Goal: Task Accomplishment & Management: Manage account settings

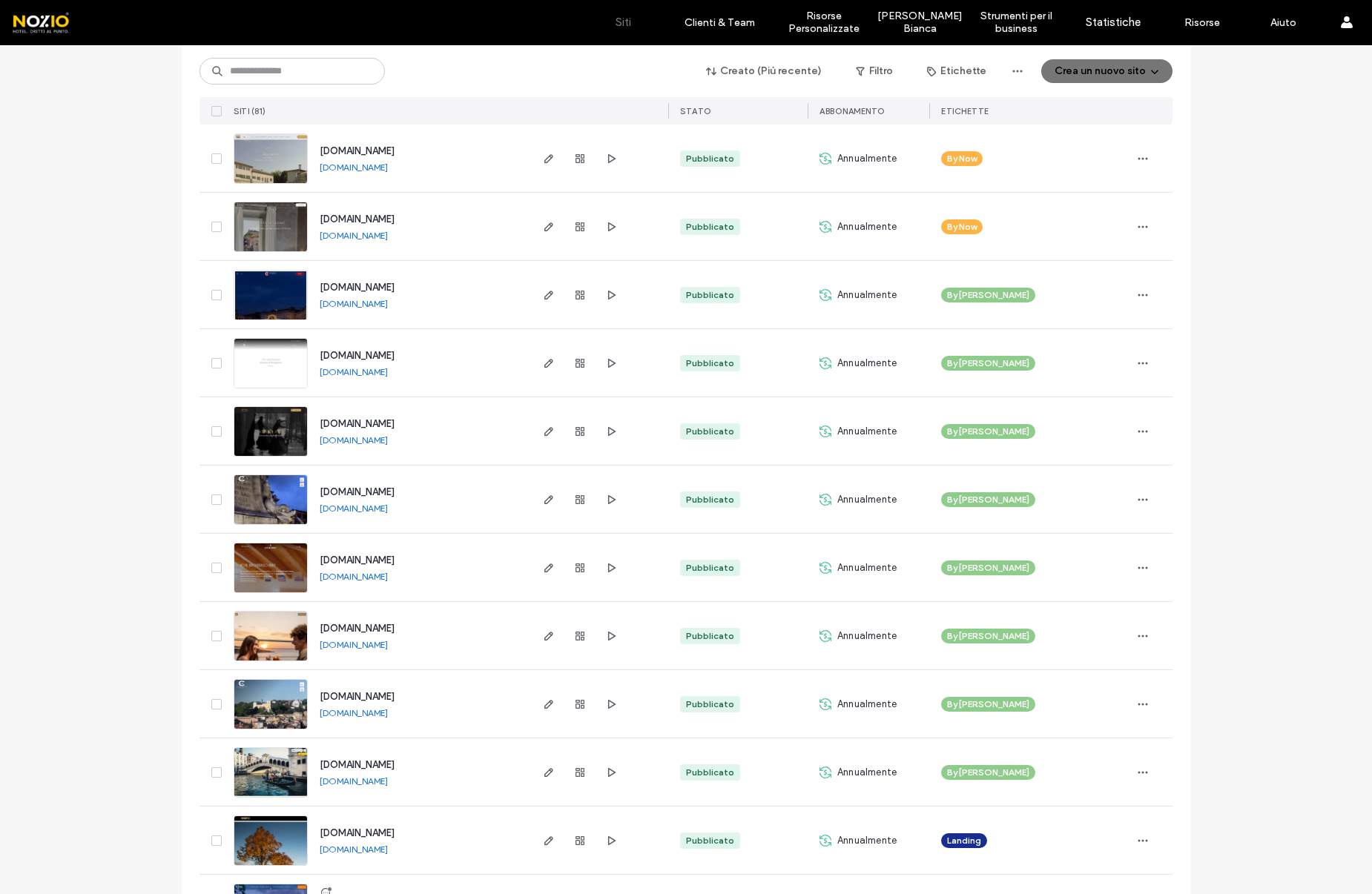
scroll to position [2773, 0]
click at [544, 636] on use "button" at bounding box center [549, 635] width 9 height 9
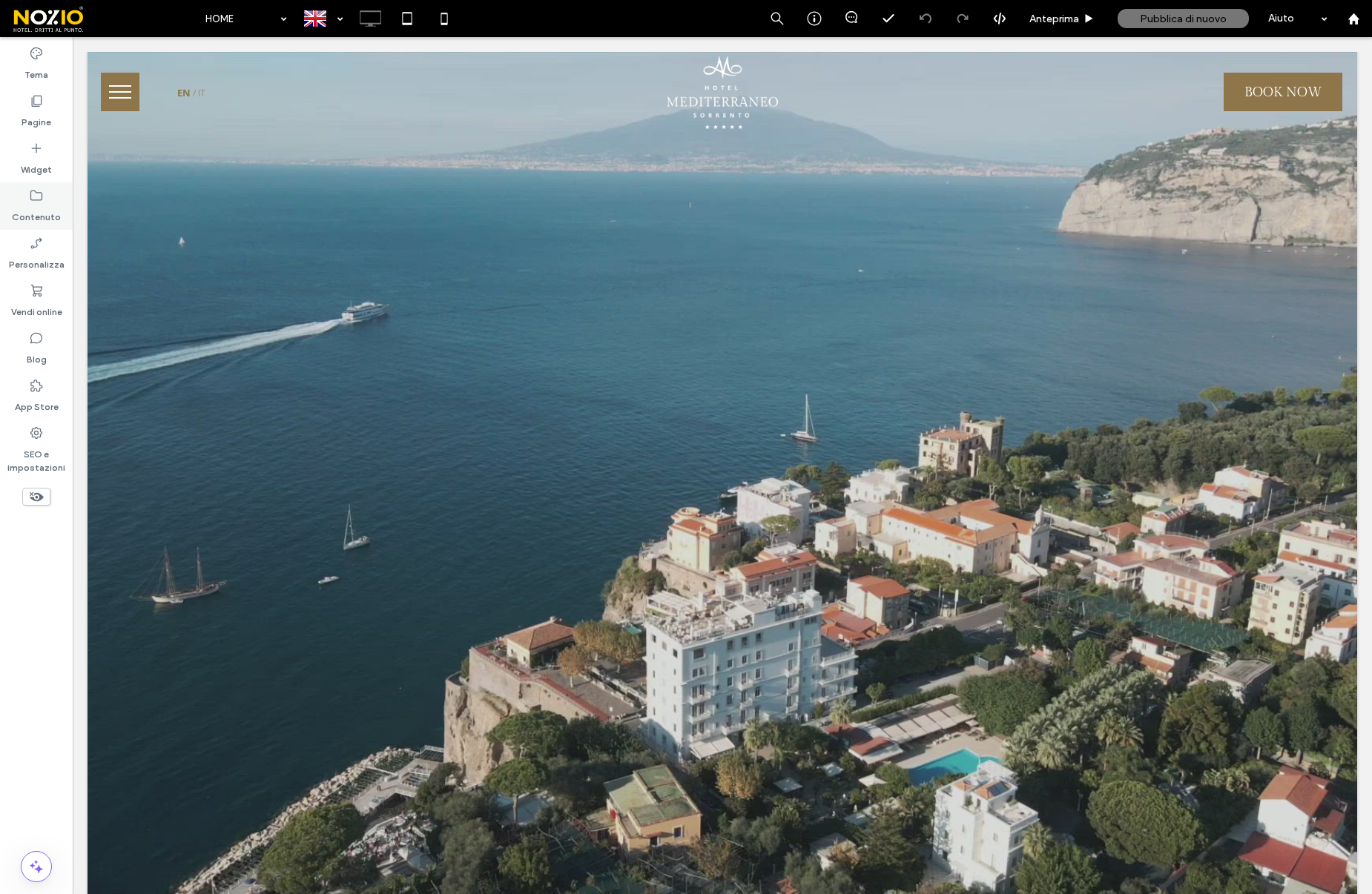
click at [39, 207] on label "Contenuto" at bounding box center [37, 213] width 49 height 21
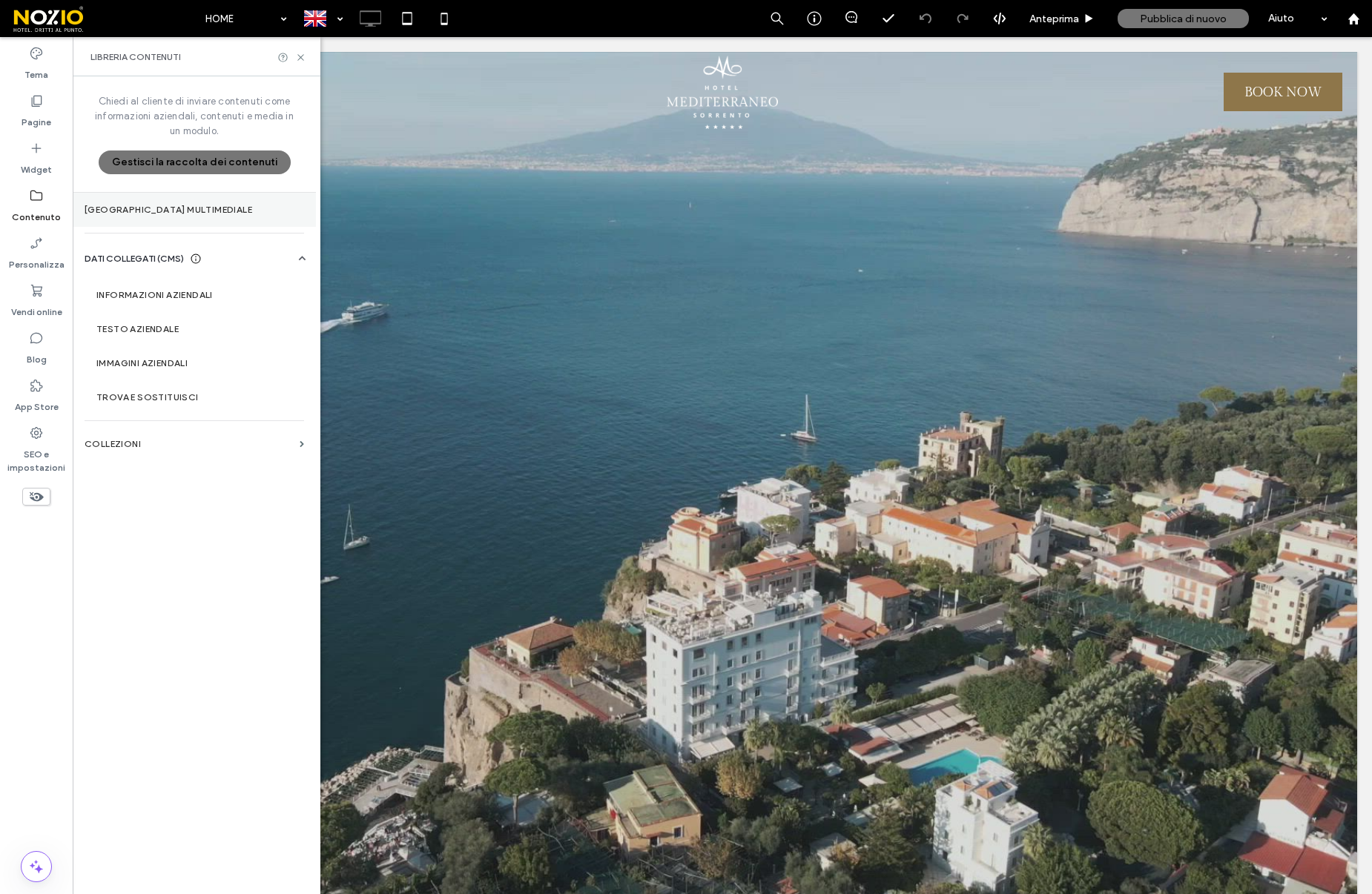
click at [185, 213] on label "Gestore multimediale" at bounding box center [194, 210] width 220 height 10
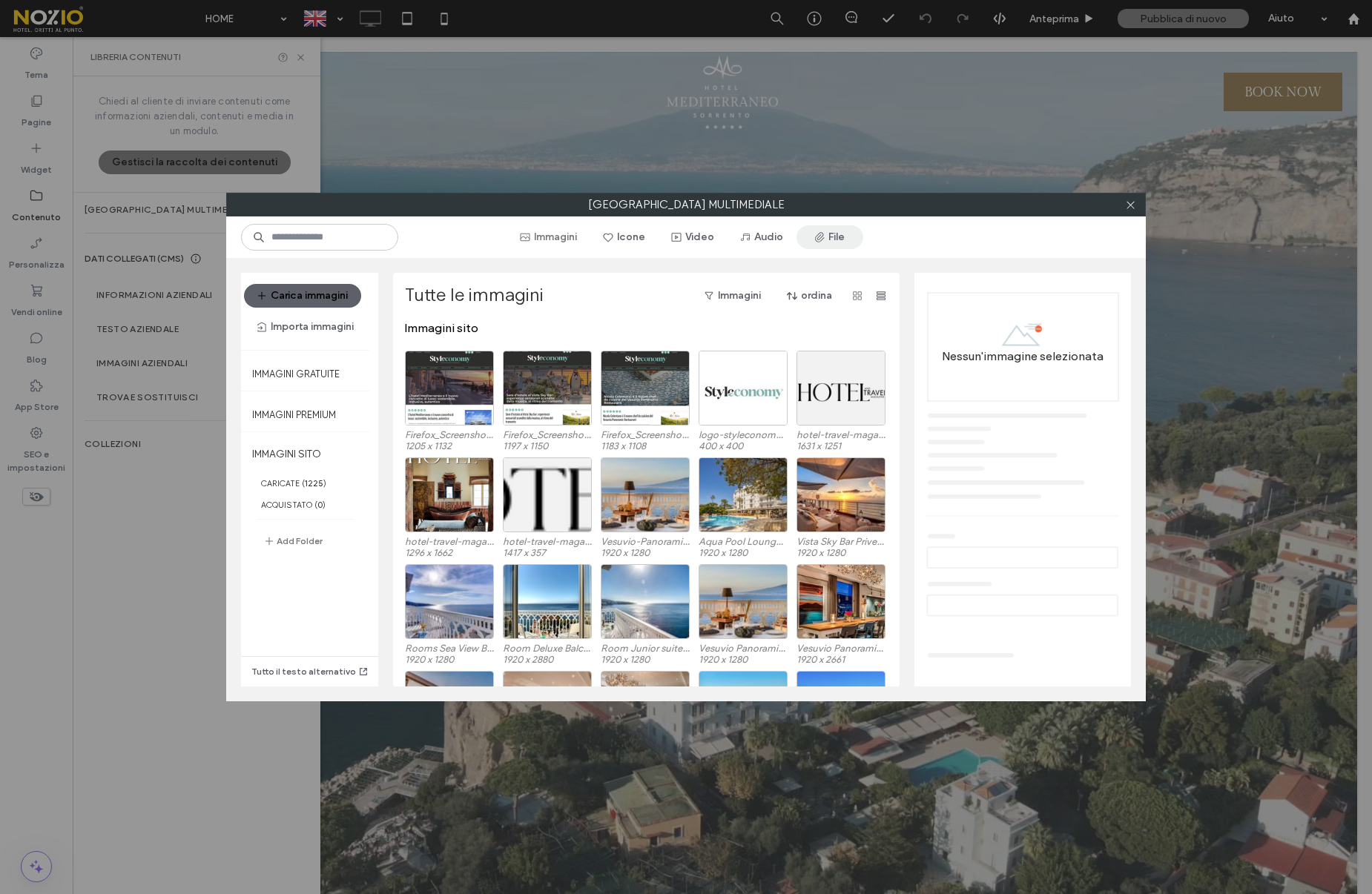
click at [820, 234] on icon "button" at bounding box center [820, 238] width 12 height 12
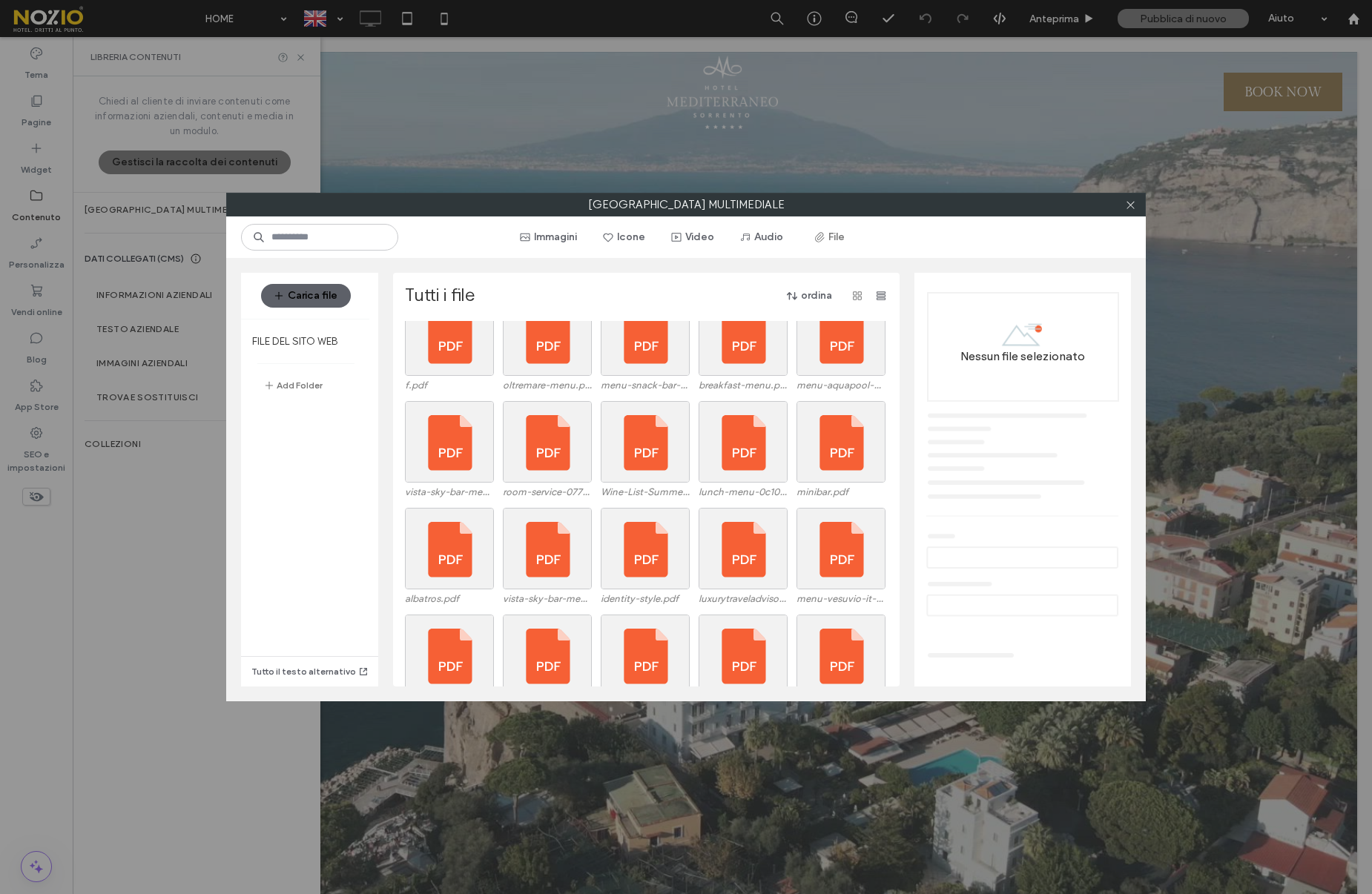
scroll to position [1422, 0]
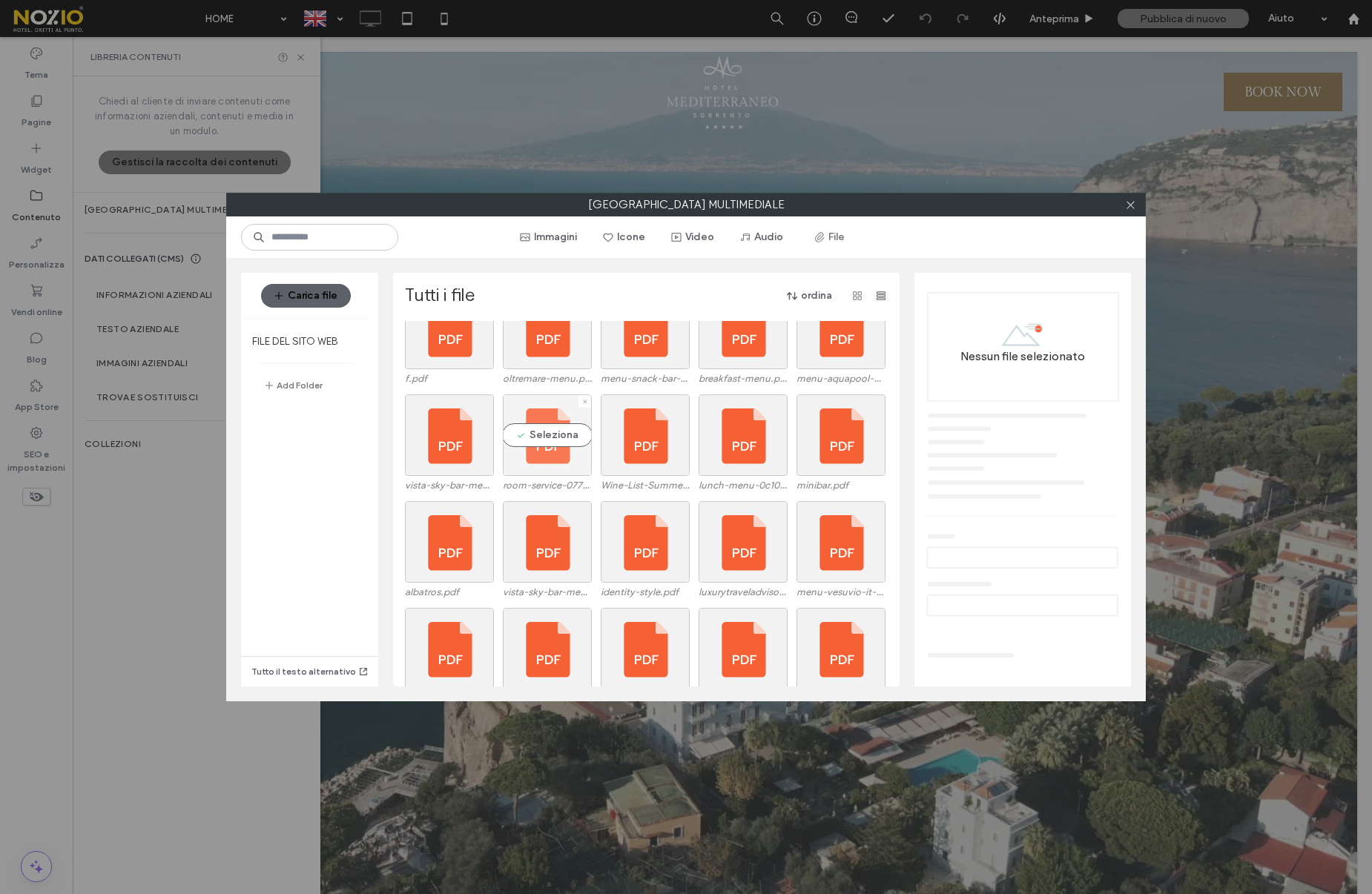
click at [556, 437] on div "Seleziona" at bounding box center [547, 436] width 89 height 82
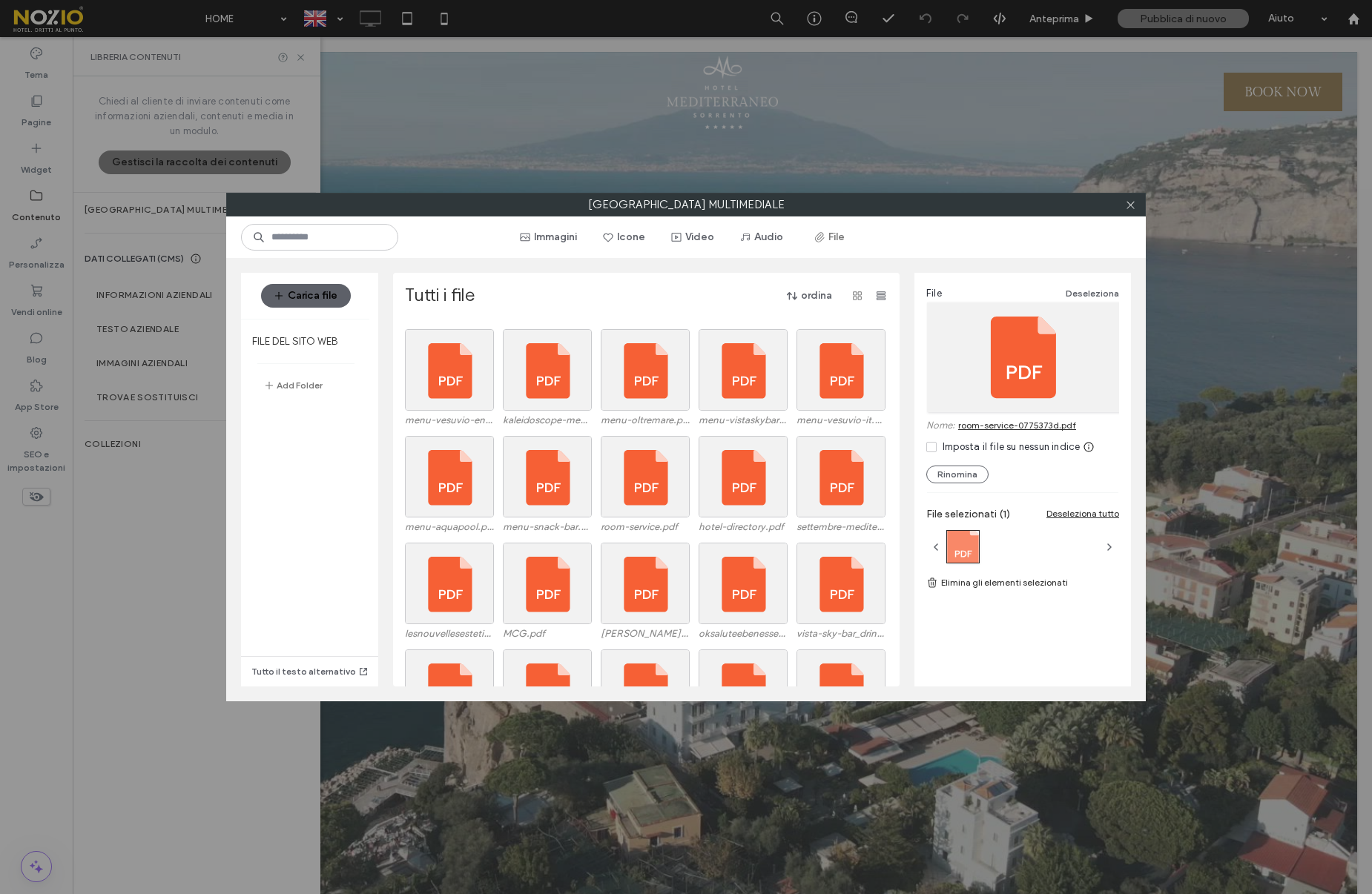
scroll to position [1703, 0]
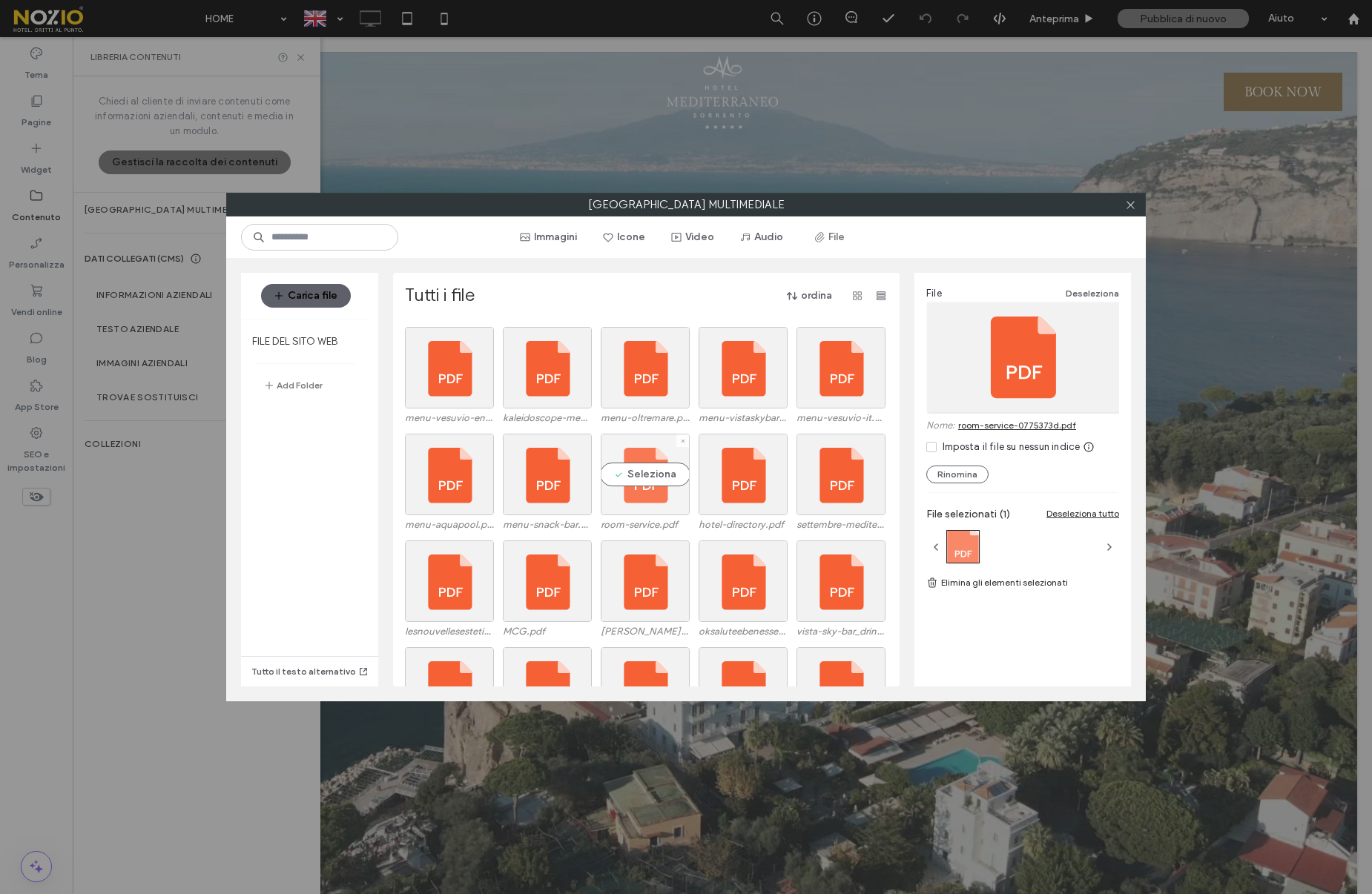
click at [642, 473] on div "Seleziona" at bounding box center [645, 475] width 89 height 82
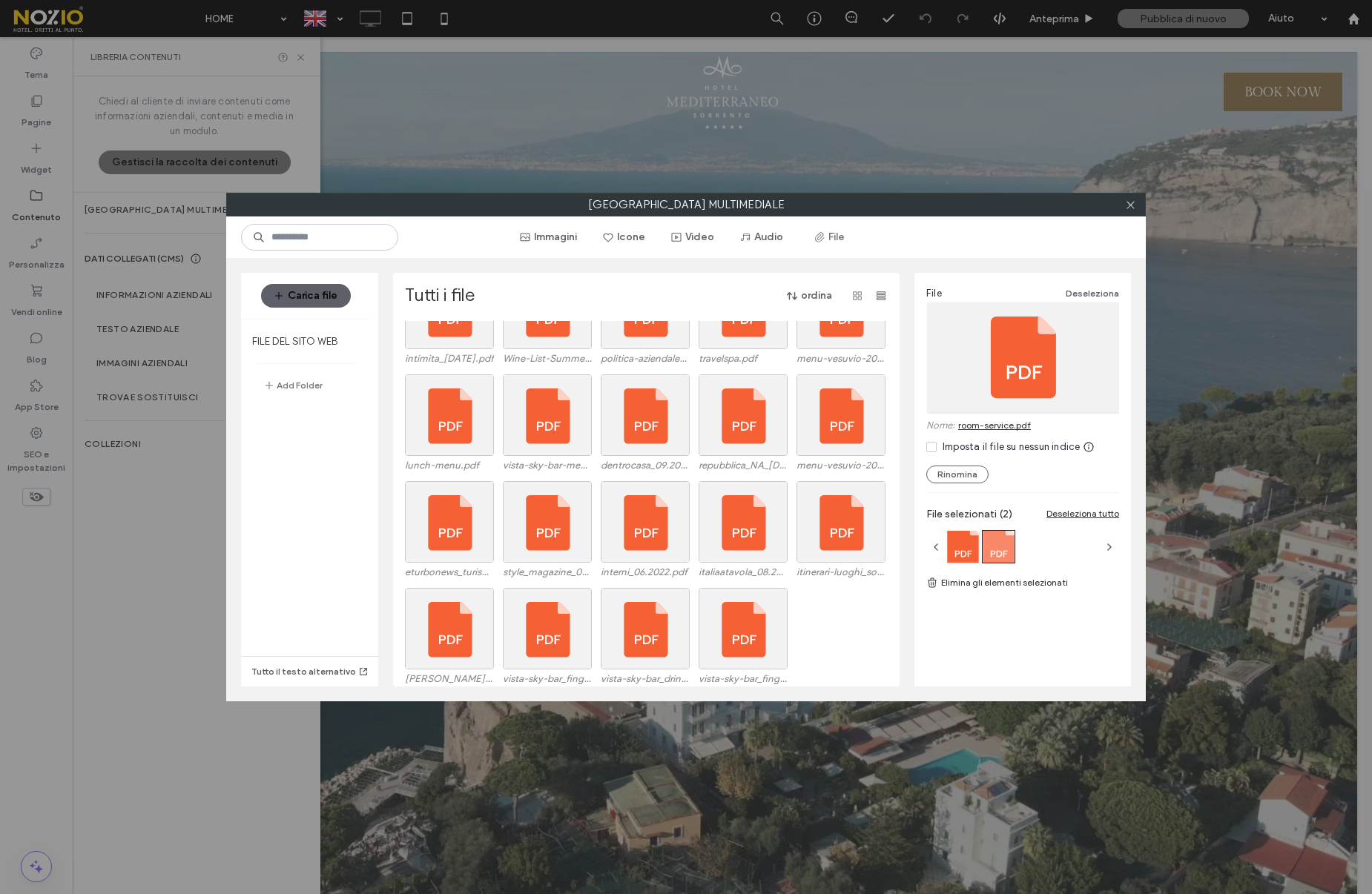
scroll to position [2305, 0]
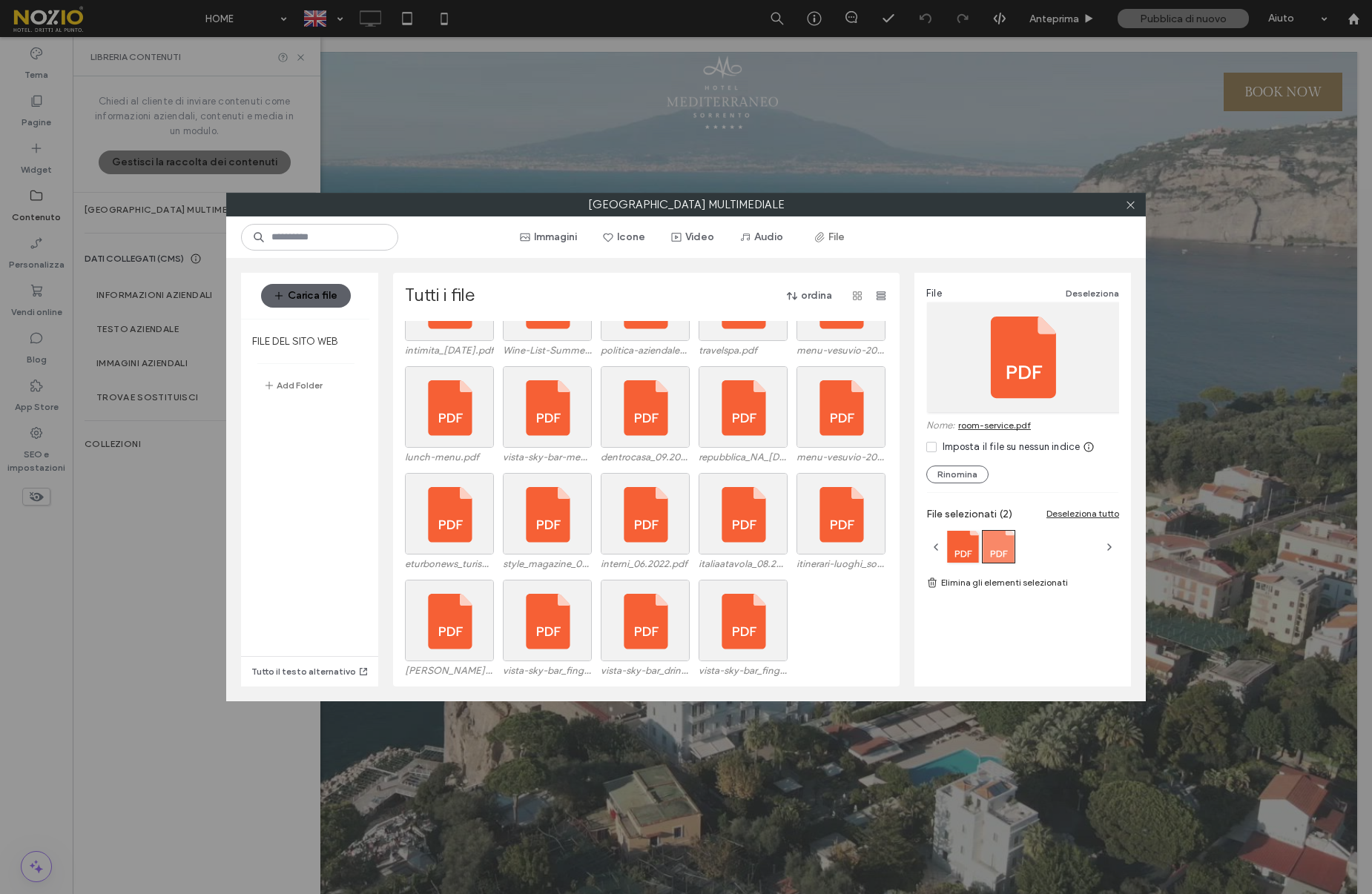
click at [991, 581] on link "Elimina gli elementi selezionati" at bounding box center [1022, 582] width 193 height 15
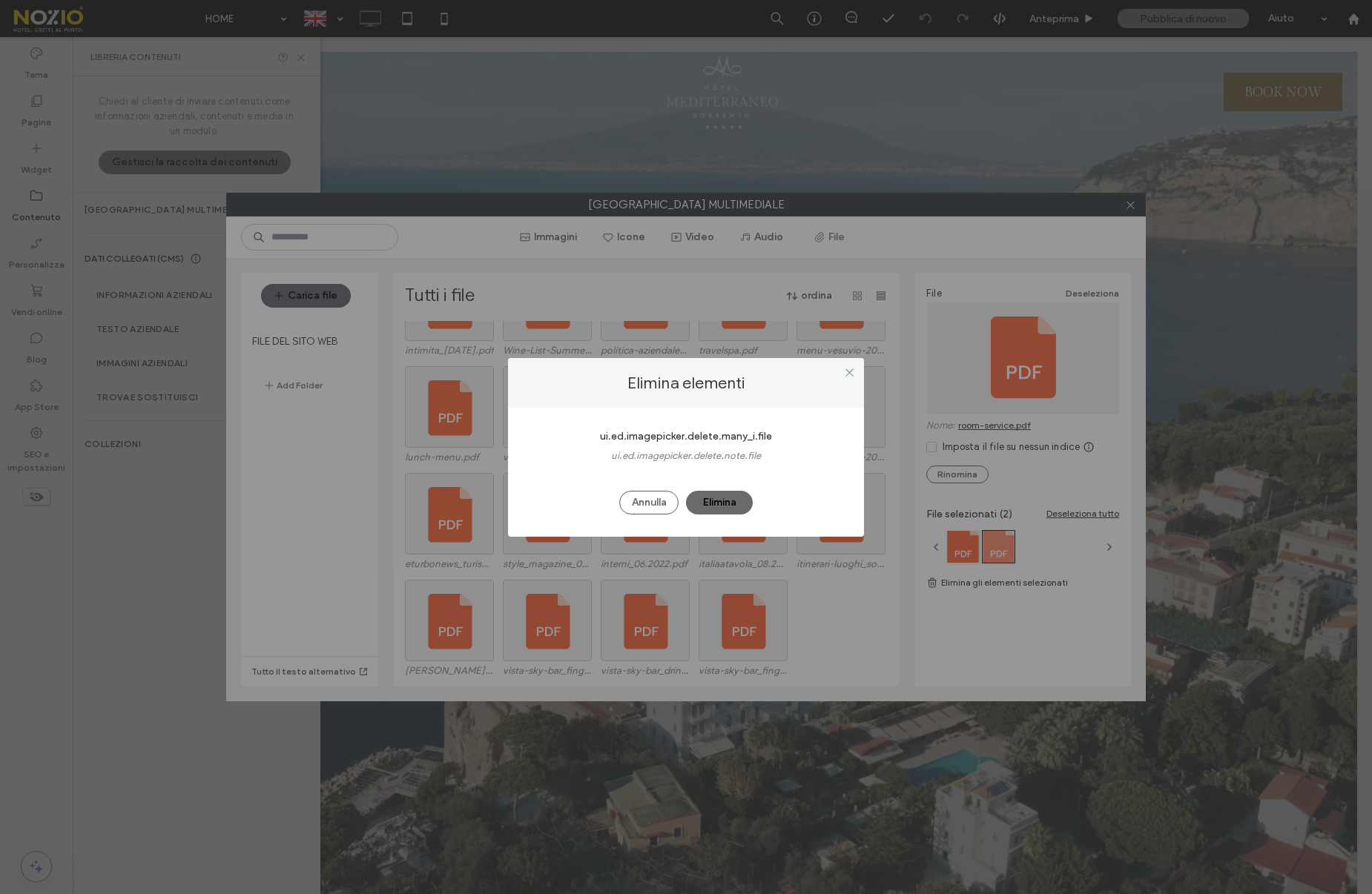
click at [733, 498] on button "Elimina" at bounding box center [719, 502] width 67 height 24
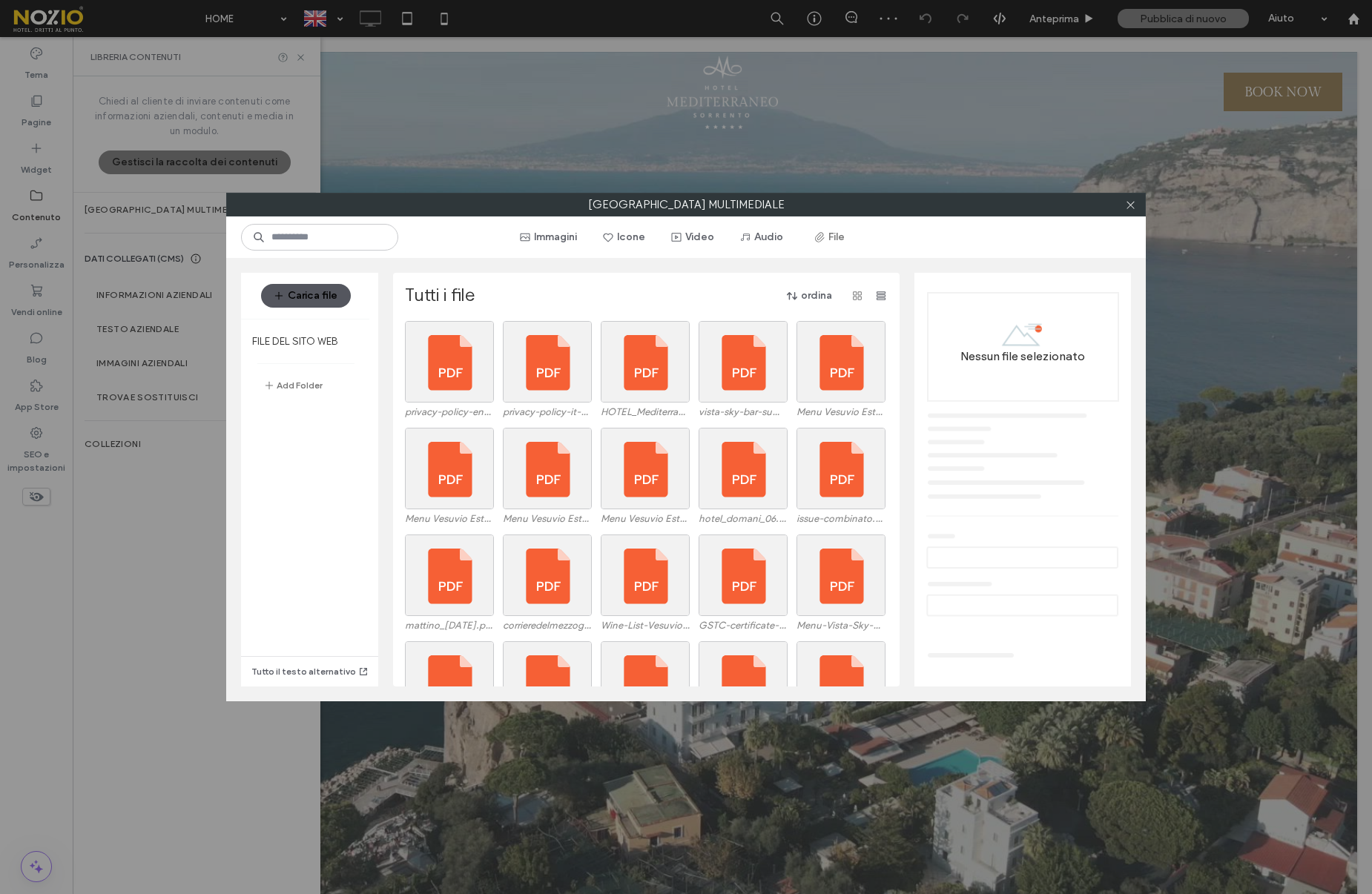
click at [321, 296] on button "Carica file" at bounding box center [306, 295] width 90 height 24
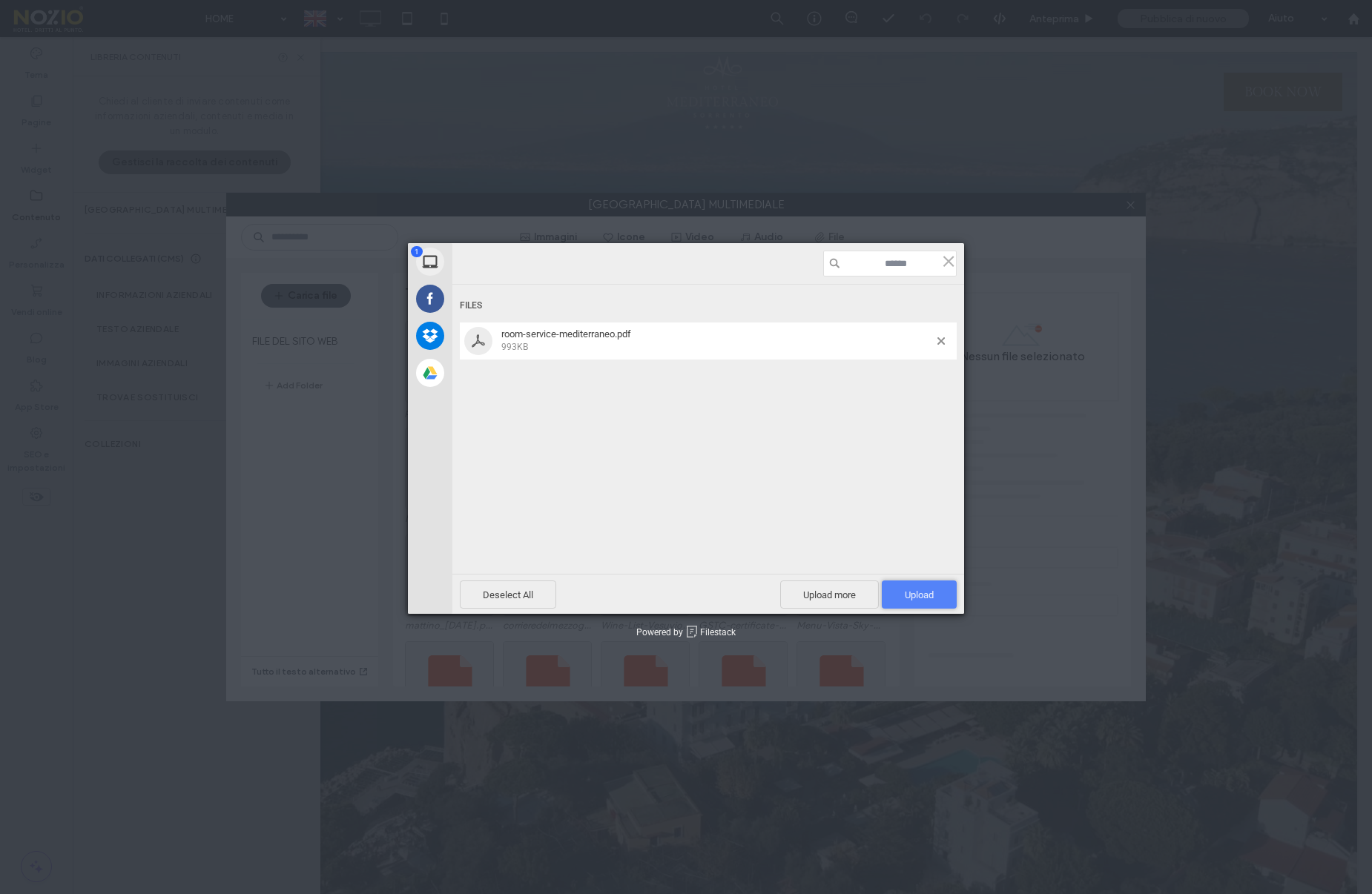
click at [939, 589] on span "Upload 1" at bounding box center [919, 594] width 75 height 28
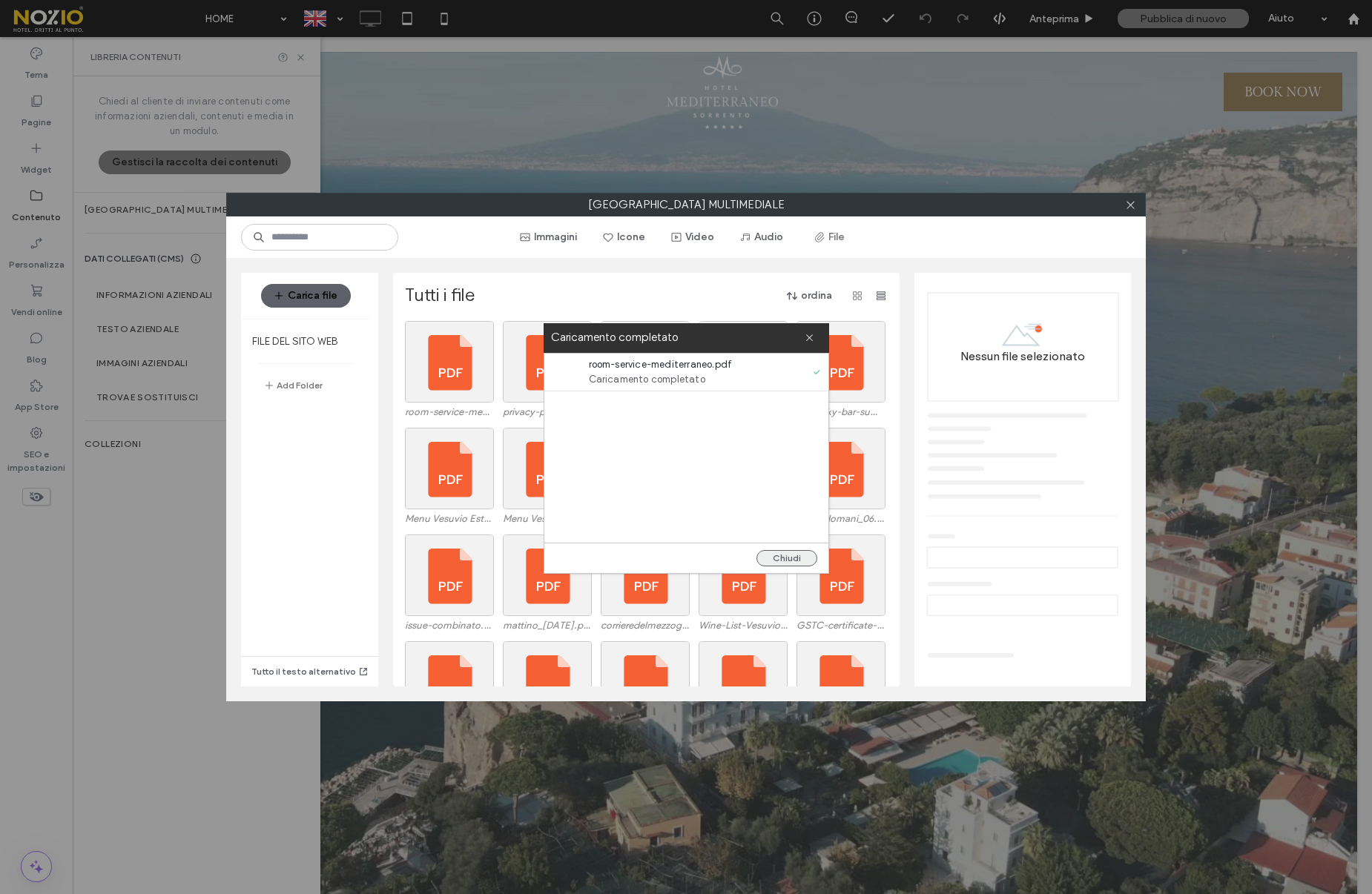
click at [794, 552] on button "Chiudi" at bounding box center [787, 559] width 61 height 17
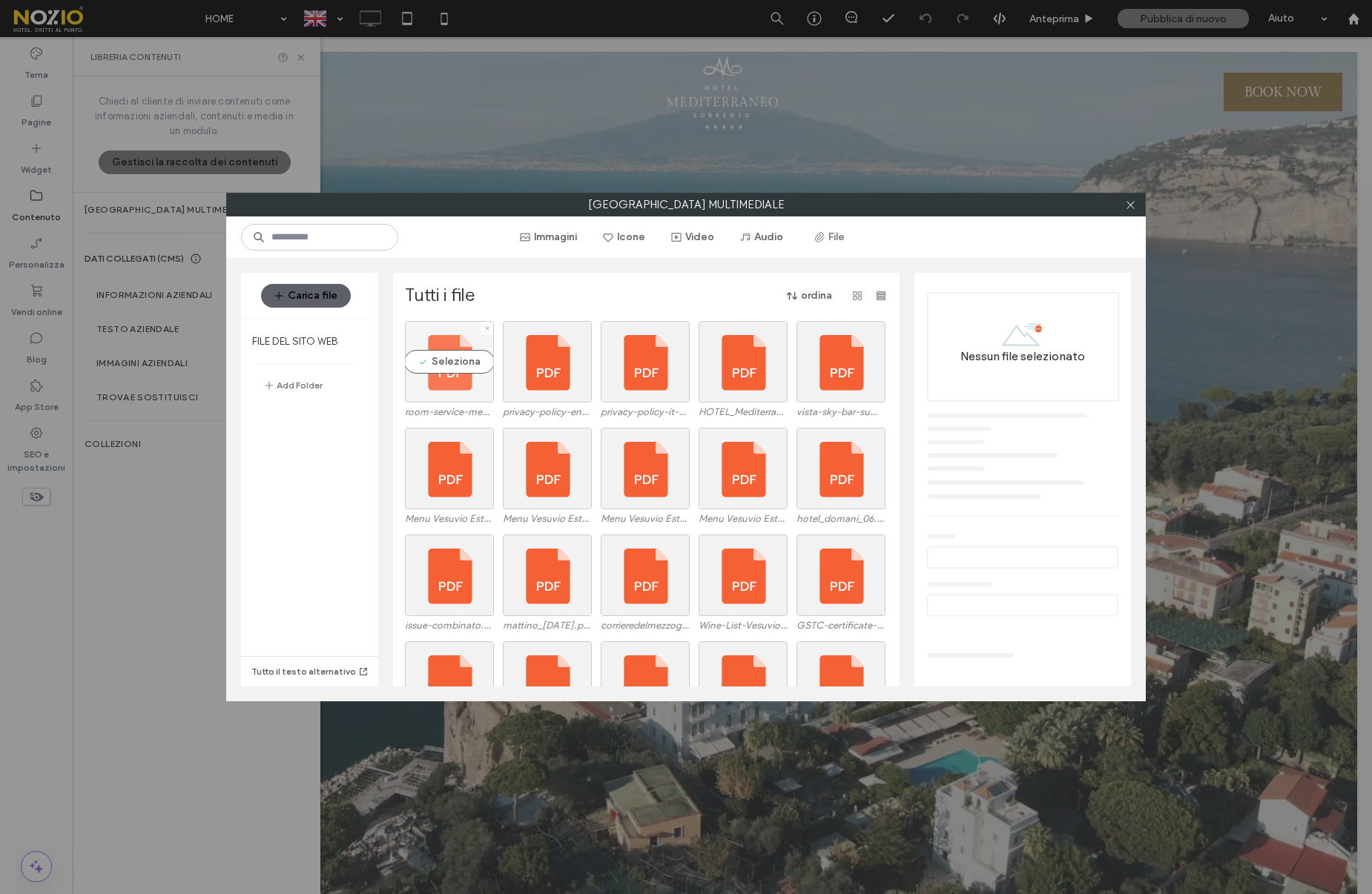
click at [426, 366] on div "Seleziona" at bounding box center [449, 362] width 89 height 82
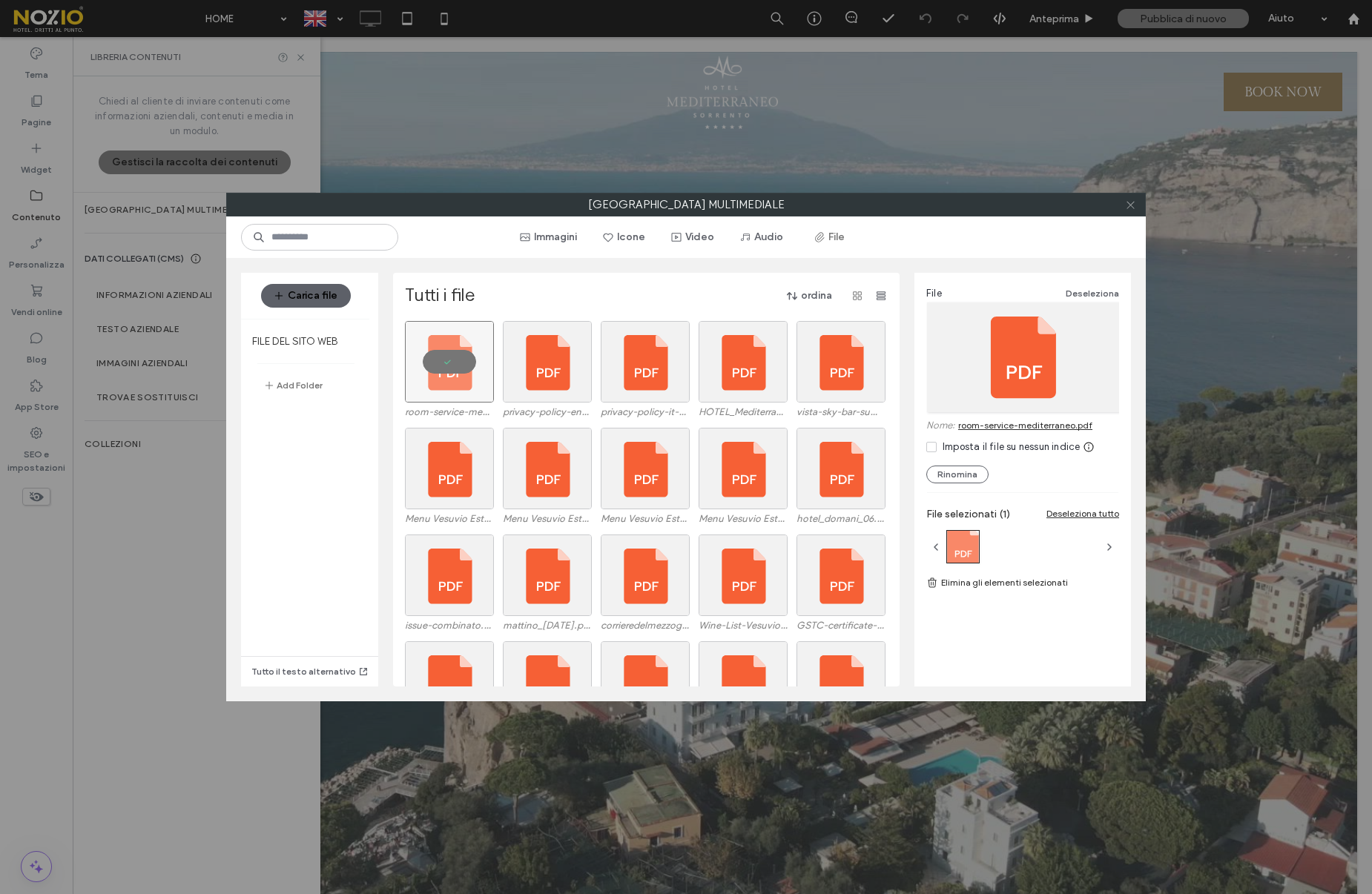
click at [1131, 197] on span at bounding box center [1130, 205] width 11 height 23
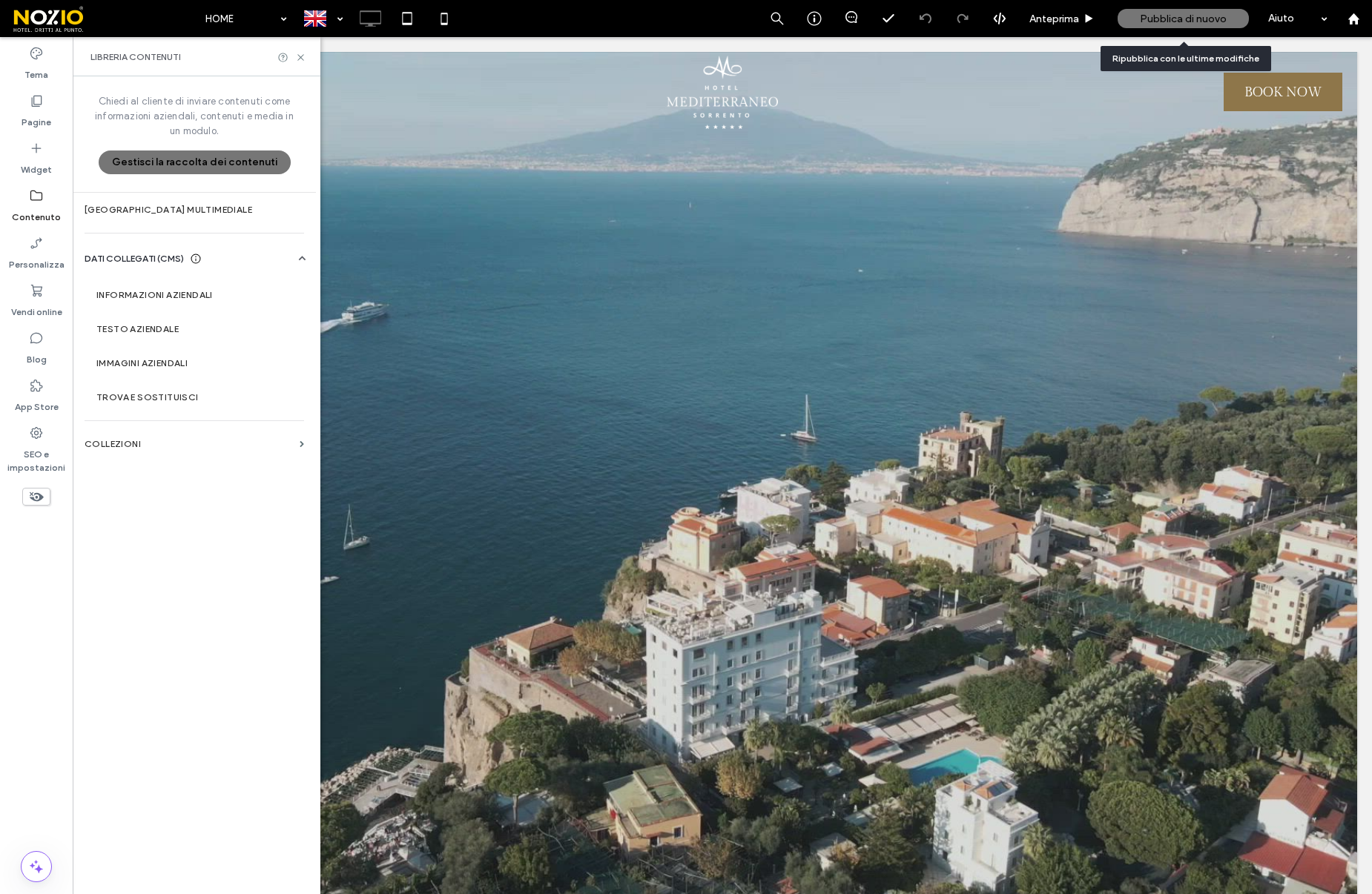
click at [1183, 17] on span "Pubblica di nuovo" at bounding box center [1183, 18] width 87 height 12
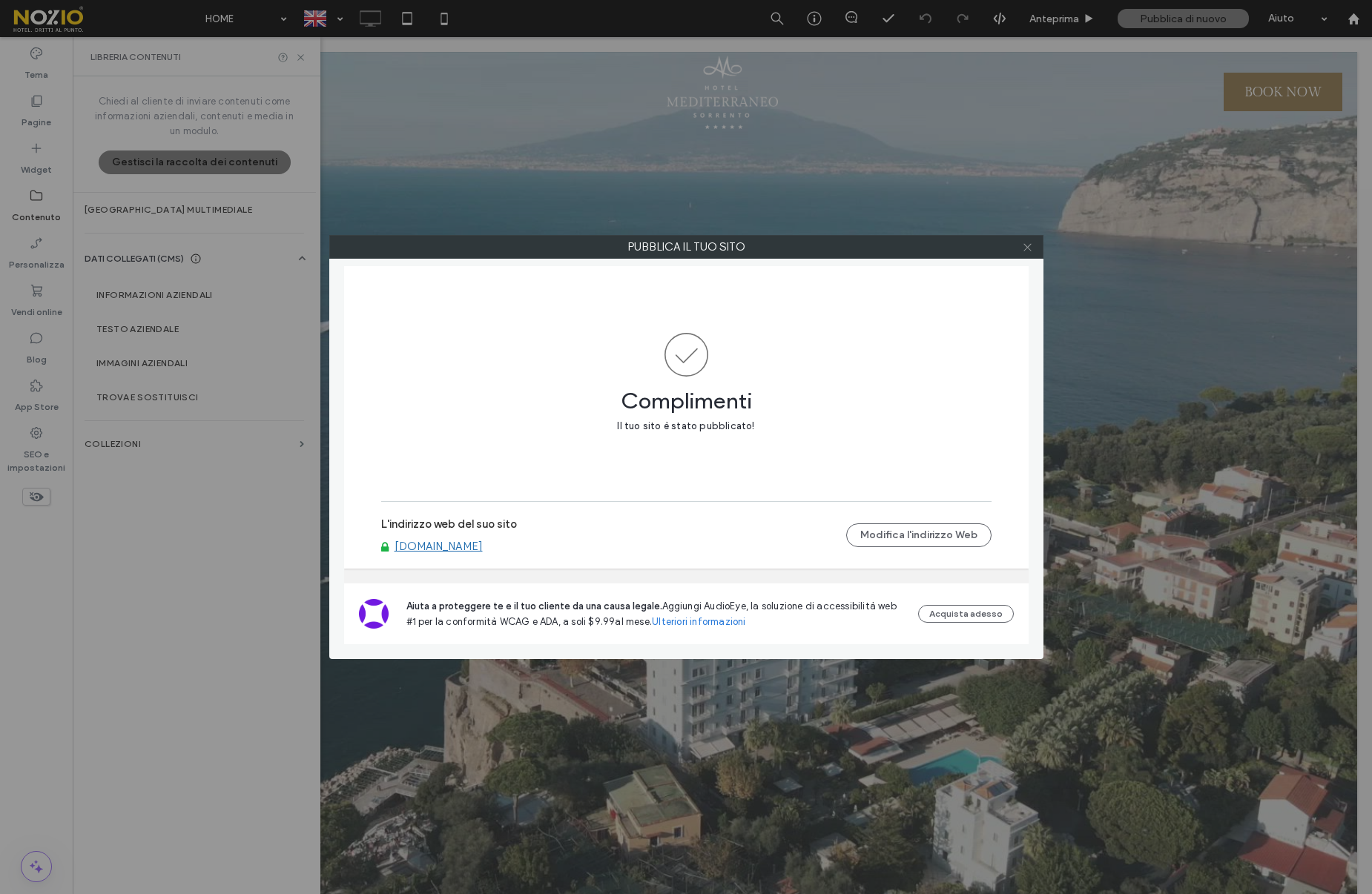
click at [1029, 250] on icon at bounding box center [1027, 247] width 11 height 11
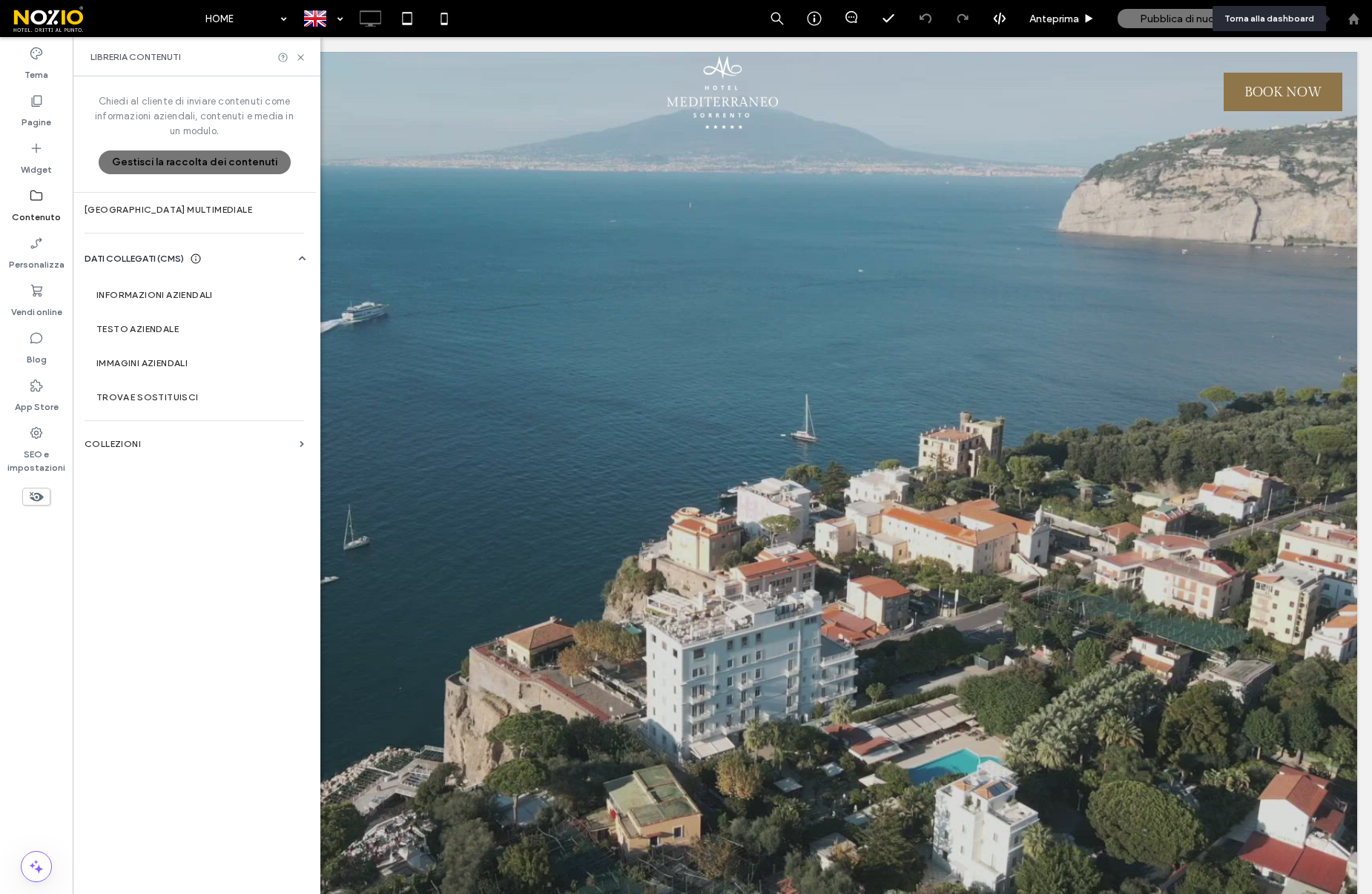
click at [1348, 21] on icon at bounding box center [1354, 18] width 12 height 12
